Goal: Find specific page/section: Find specific page/section

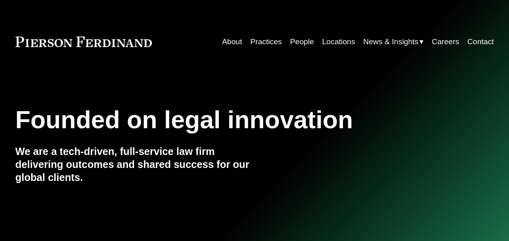
click at [291, 41] on link "People" at bounding box center [302, 41] width 24 height 15
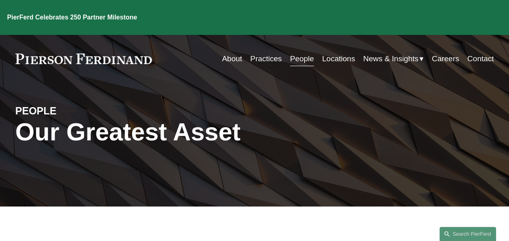
scroll to position [162, 0]
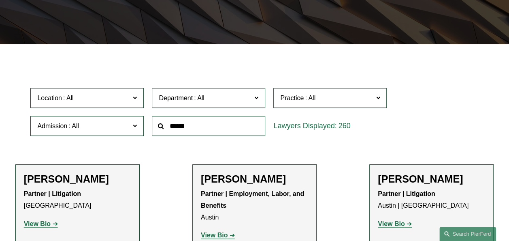
click at [194, 130] on input "text" at bounding box center [208, 126] width 113 height 20
type input "***"
